Goal: Information Seeking & Learning: Learn about a topic

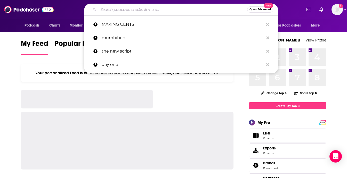
click at [146, 9] on input "Search podcasts, credits, & more..." at bounding box center [172, 9] width 149 height 8
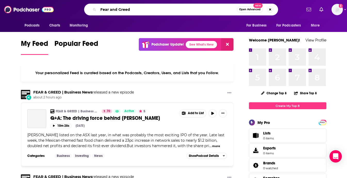
click at [113, 11] on input "Fear and Greed" at bounding box center [167, 9] width 138 height 8
type input "Fear & Greed"
click at [82, 118] on span "Q+A: The driving force behind [PERSON_NAME]" at bounding box center [105, 118] width 110 height 6
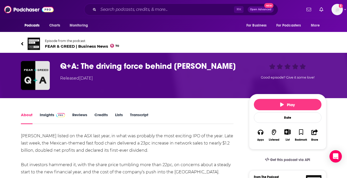
click at [62, 46] on span "FEAR & GREED | Business News 70" at bounding box center [82, 46] width 75 height 5
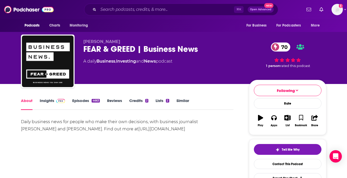
click at [47, 100] on link "Insights" at bounding box center [53, 104] width 26 height 12
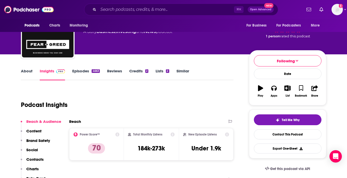
scroll to position [34, 0]
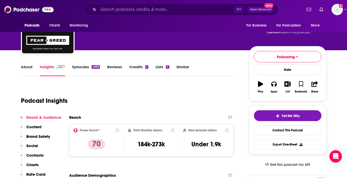
click at [117, 130] on icon at bounding box center [117, 130] width 4 height 4
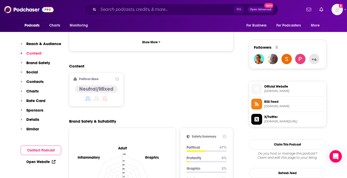
scroll to position [357, 0]
